Goal: Find specific page/section: Find specific page/section

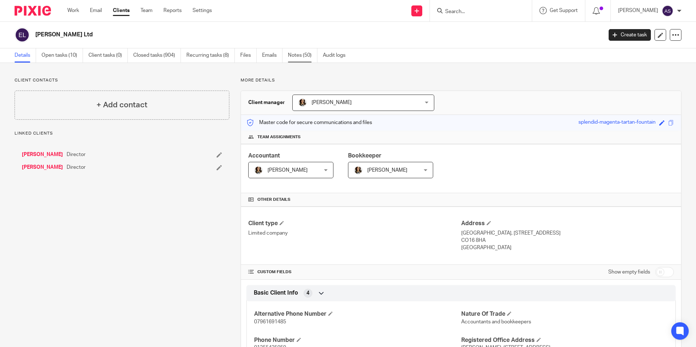
click at [303, 56] on link "Notes (50)" at bounding box center [302, 55] width 29 height 14
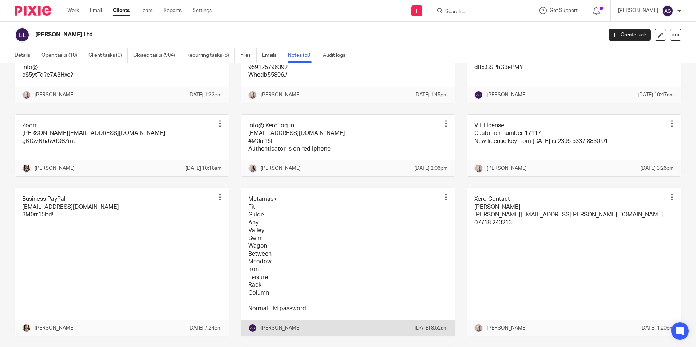
scroll to position [1195, 0]
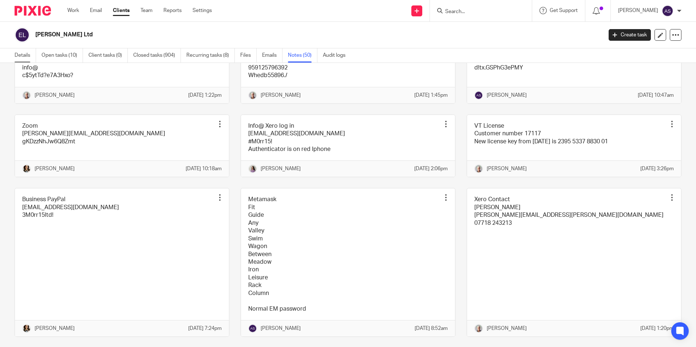
click at [26, 52] on link "Details" at bounding box center [25, 55] width 21 height 14
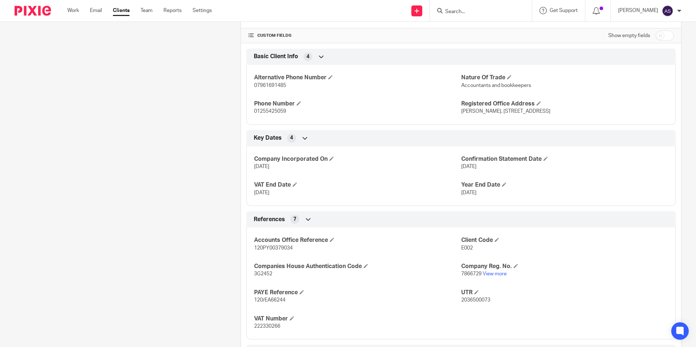
scroll to position [255, 0]
